Goal: Find specific page/section: Find specific page/section

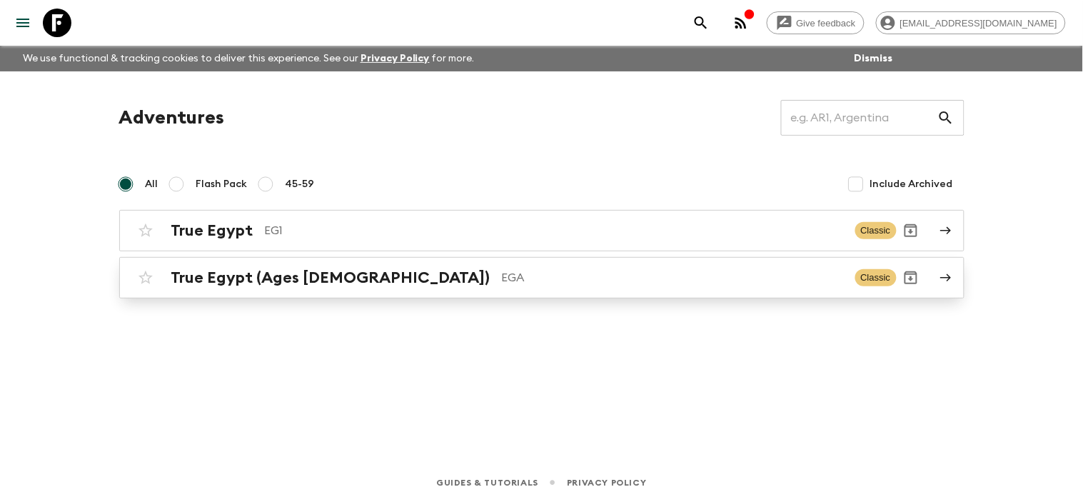
click at [942, 281] on icon at bounding box center [945, 277] width 13 height 13
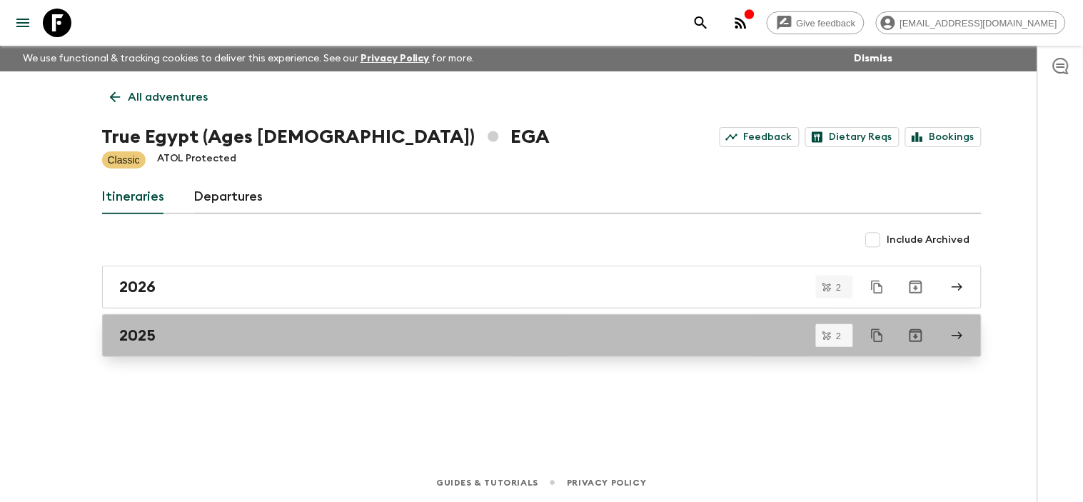
click at [958, 340] on icon at bounding box center [957, 335] width 13 height 13
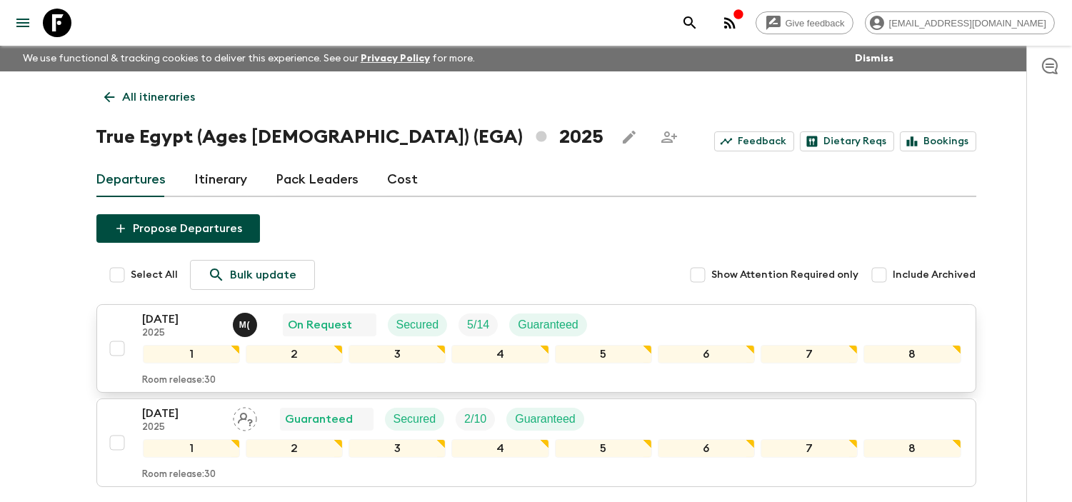
click at [166, 323] on p "[DATE]" at bounding box center [182, 319] width 79 height 17
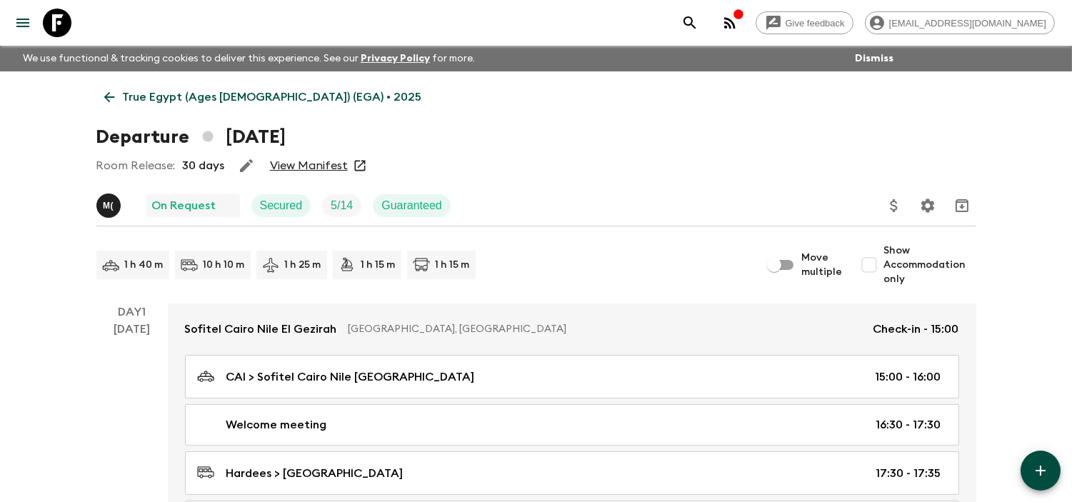
click at [311, 166] on link "View Manifest" at bounding box center [309, 165] width 78 height 14
